Goal: Transaction & Acquisition: Purchase product/service

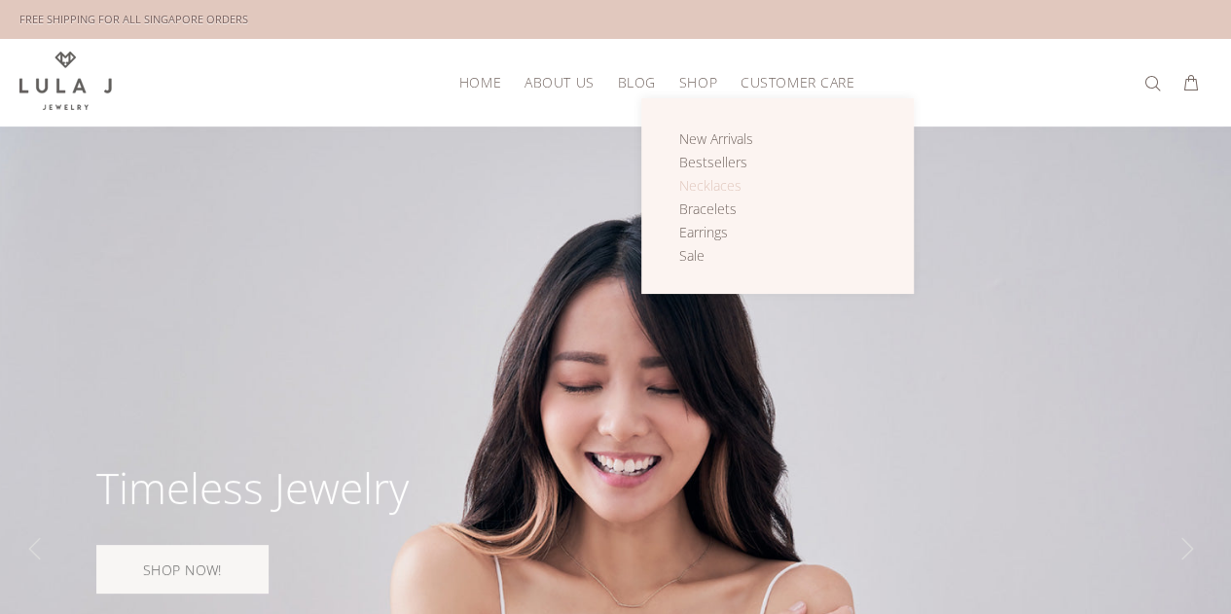
click at [717, 181] on span "Necklaces" at bounding box center [710, 185] width 62 height 18
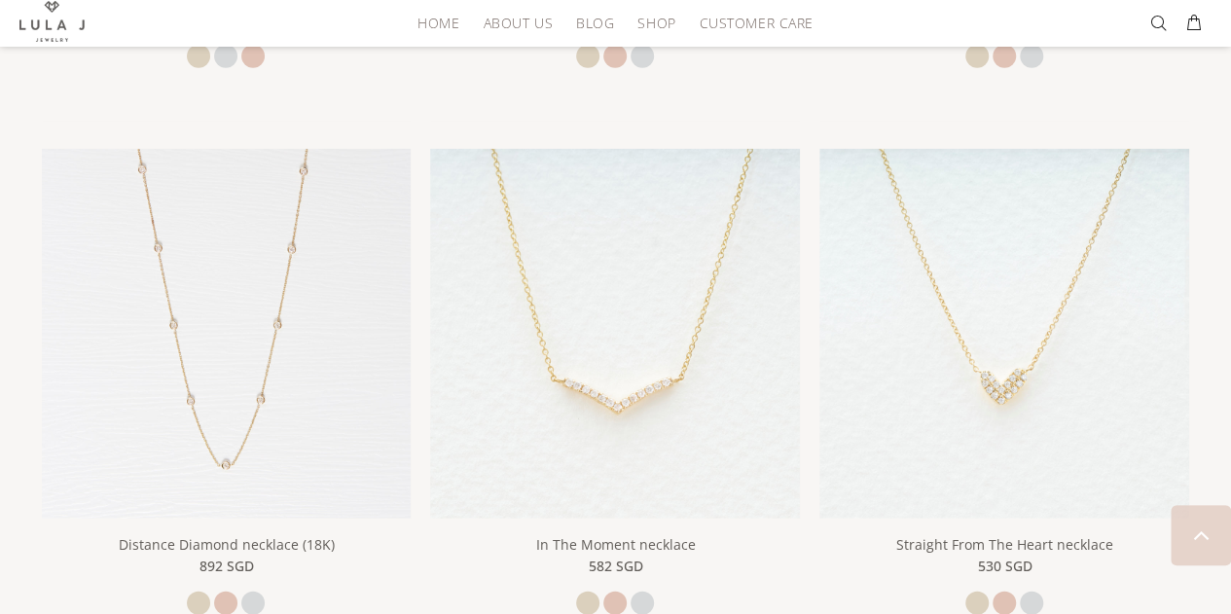
scroll to position [2462, 0]
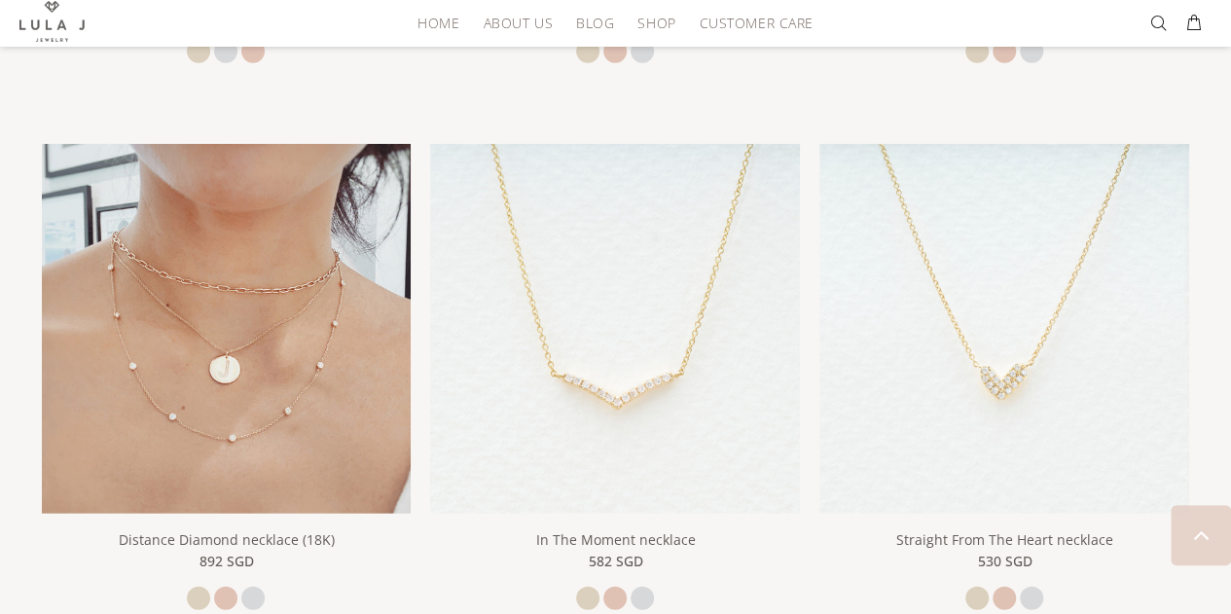
click at [341, 317] on img at bounding box center [227, 329] width 370 height 370
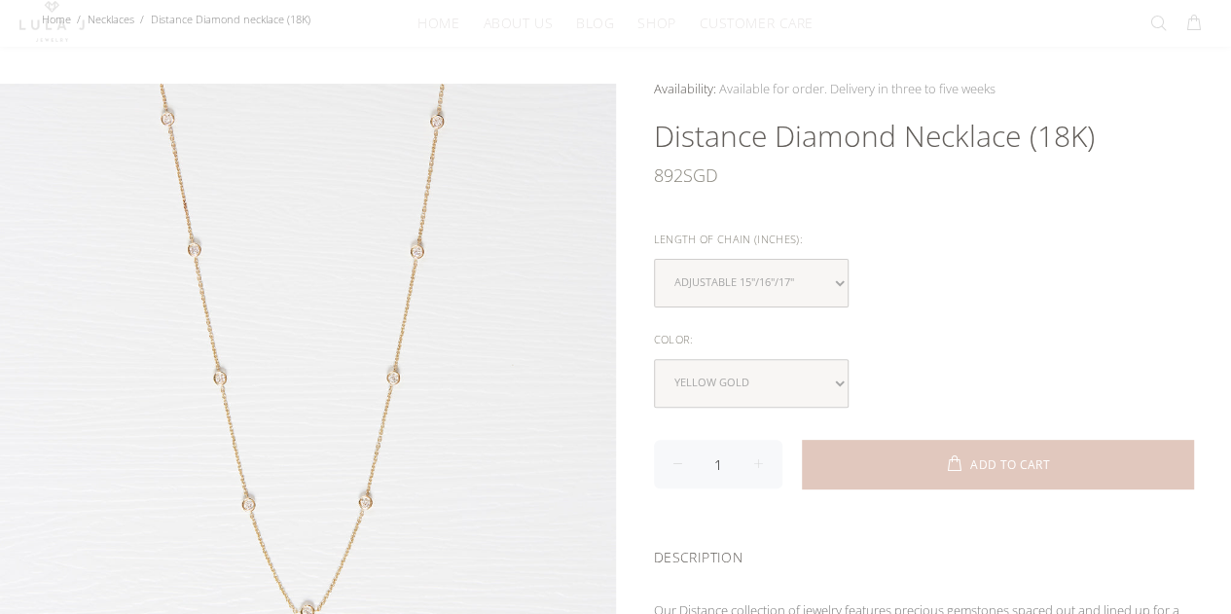
scroll to position [165, 0]
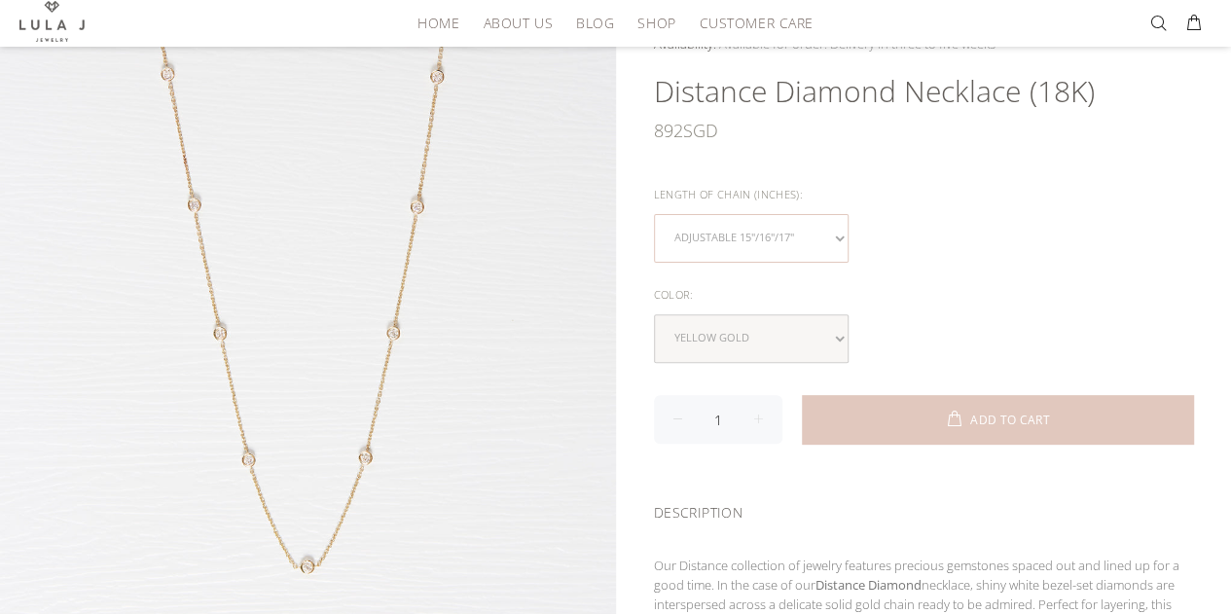
click at [840, 238] on select "Adjustable 15"/16"/17"" at bounding box center [751, 238] width 195 height 49
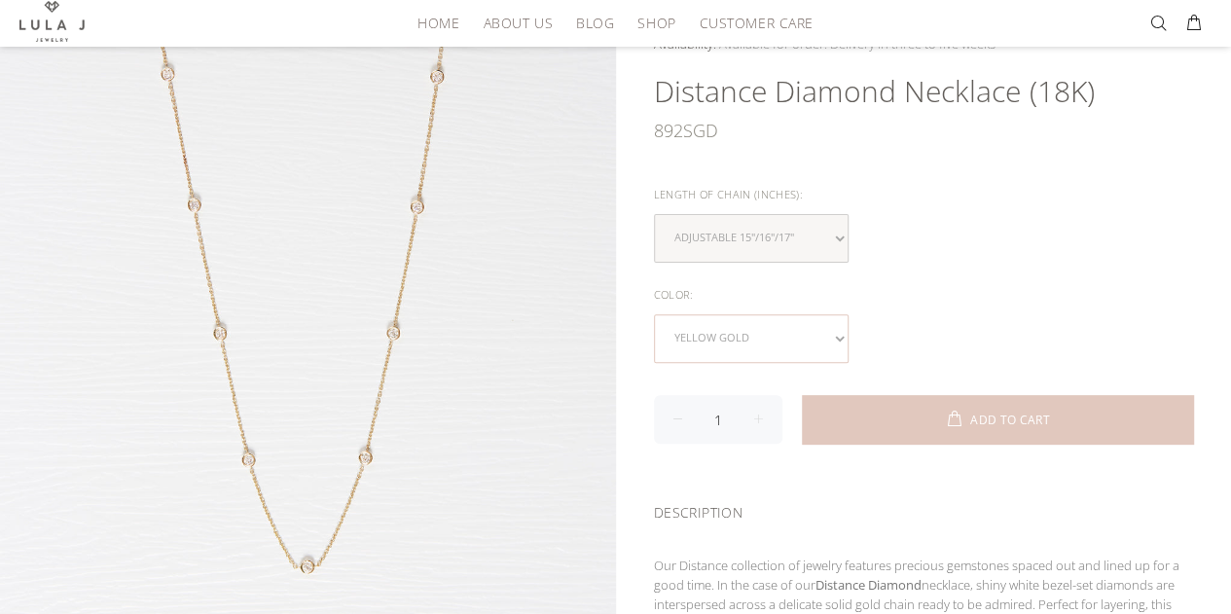
click at [836, 337] on select "yellow gold rose gold white gold" at bounding box center [751, 338] width 195 height 49
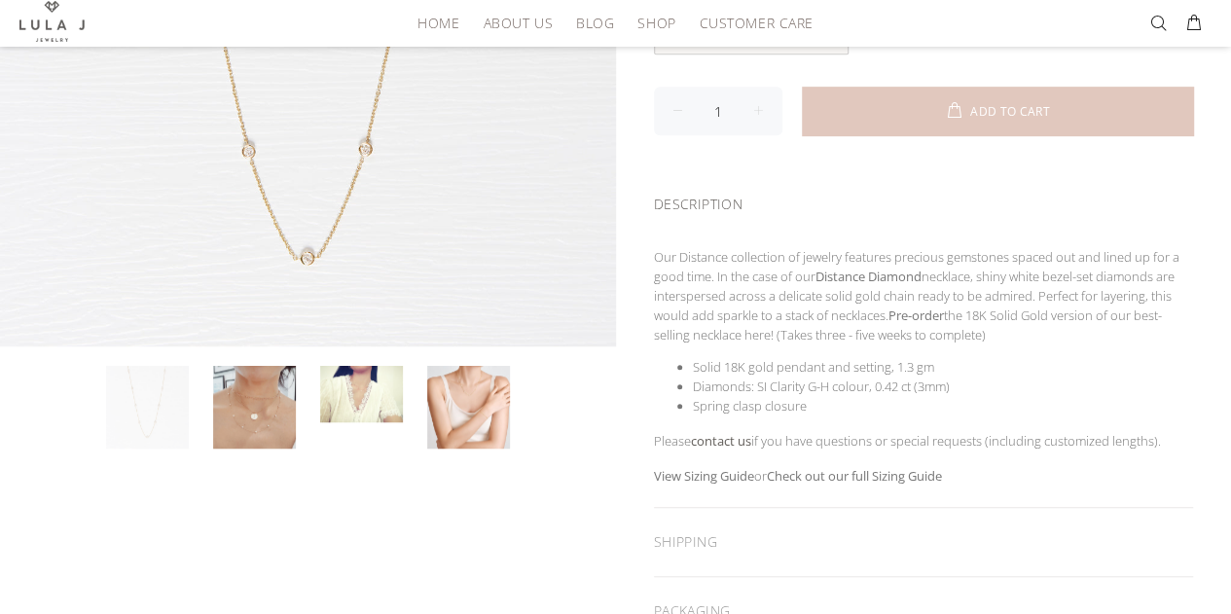
scroll to position [476, 0]
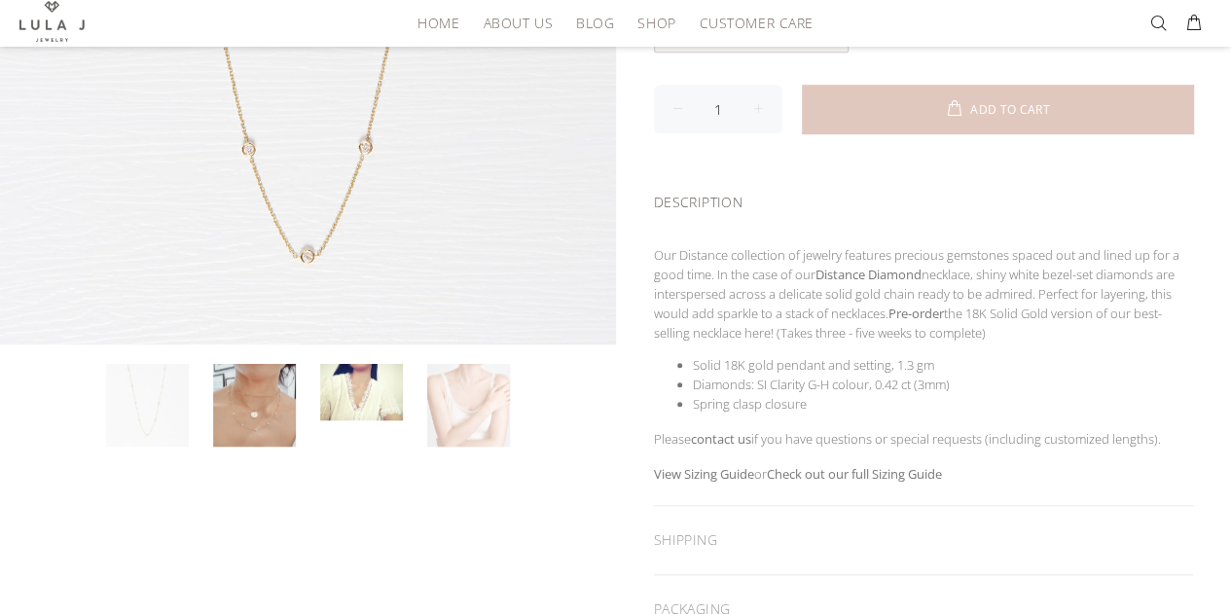
click at [472, 400] on link at bounding box center [468, 405] width 83 height 83
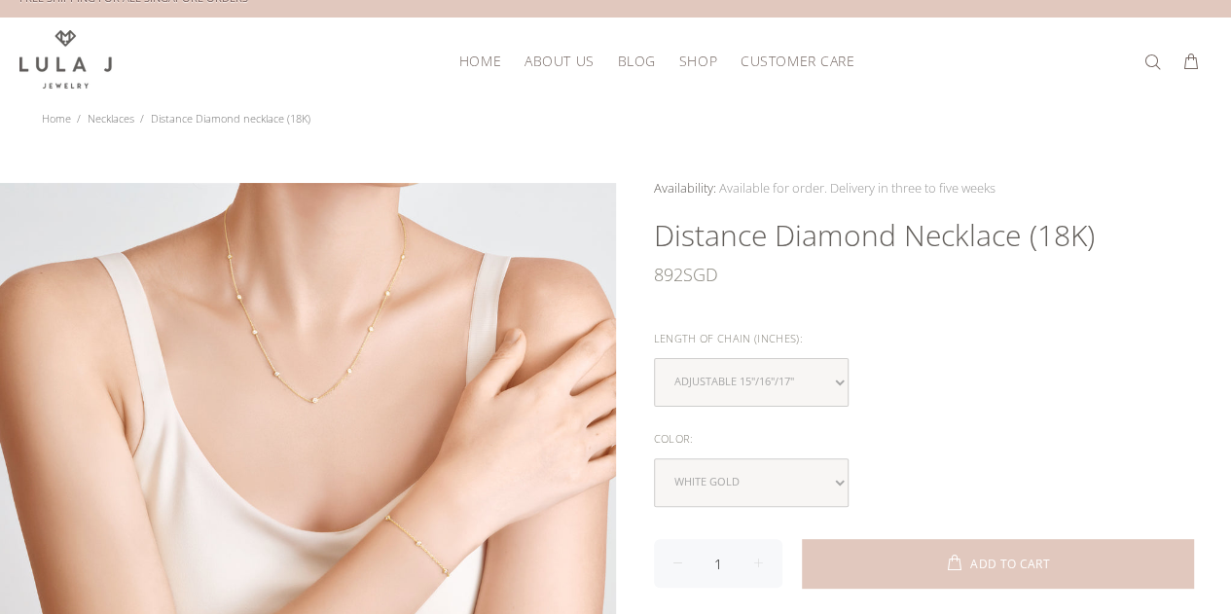
scroll to position [0, 0]
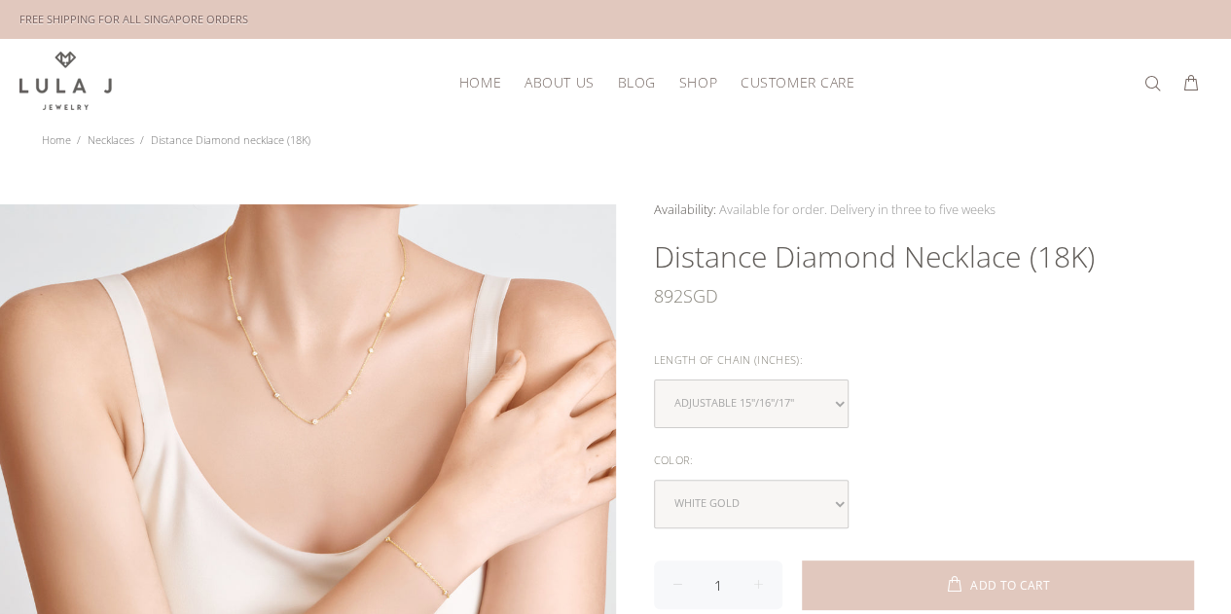
drag, startPoint x: 916, startPoint y: 576, endPoint x: 830, endPoint y: 219, distance: 367.4
click at [913, 576] on button "ADD TO CART" at bounding box center [998, 585] width 392 height 49
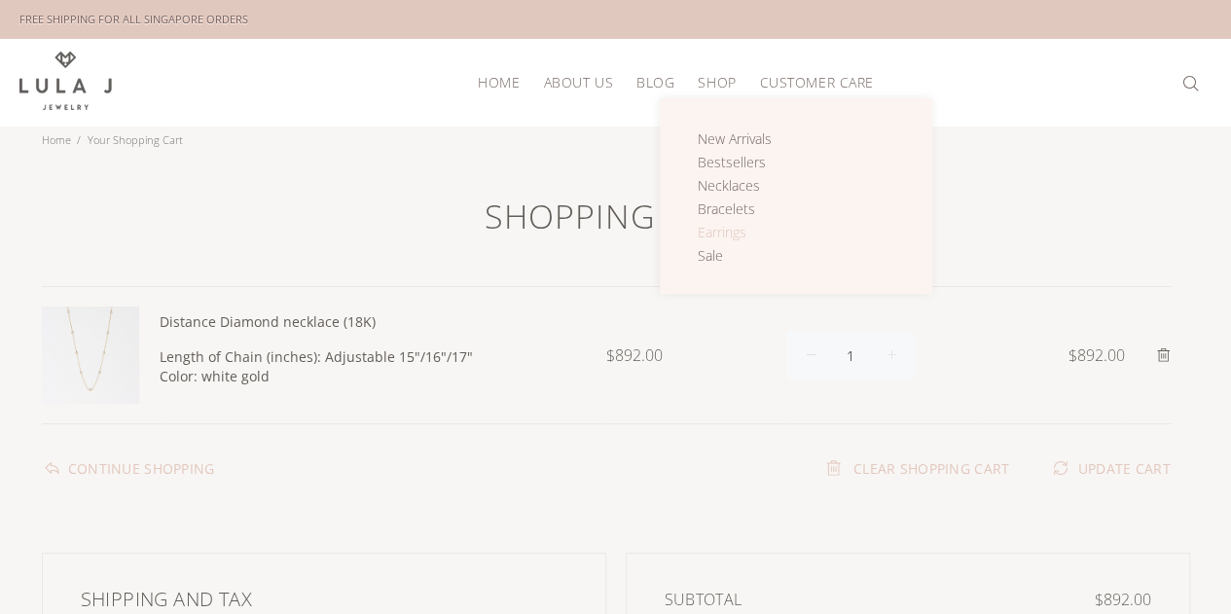
click at [732, 239] on link "Earrings" at bounding box center [746, 232] width 96 height 23
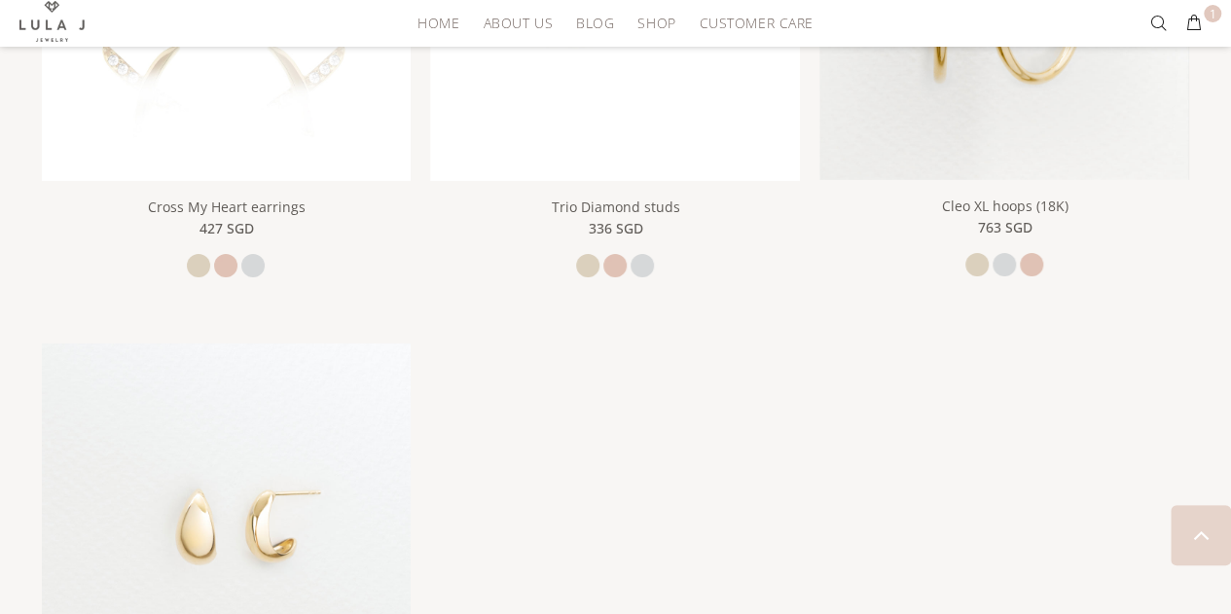
scroll to position [3255, 0]
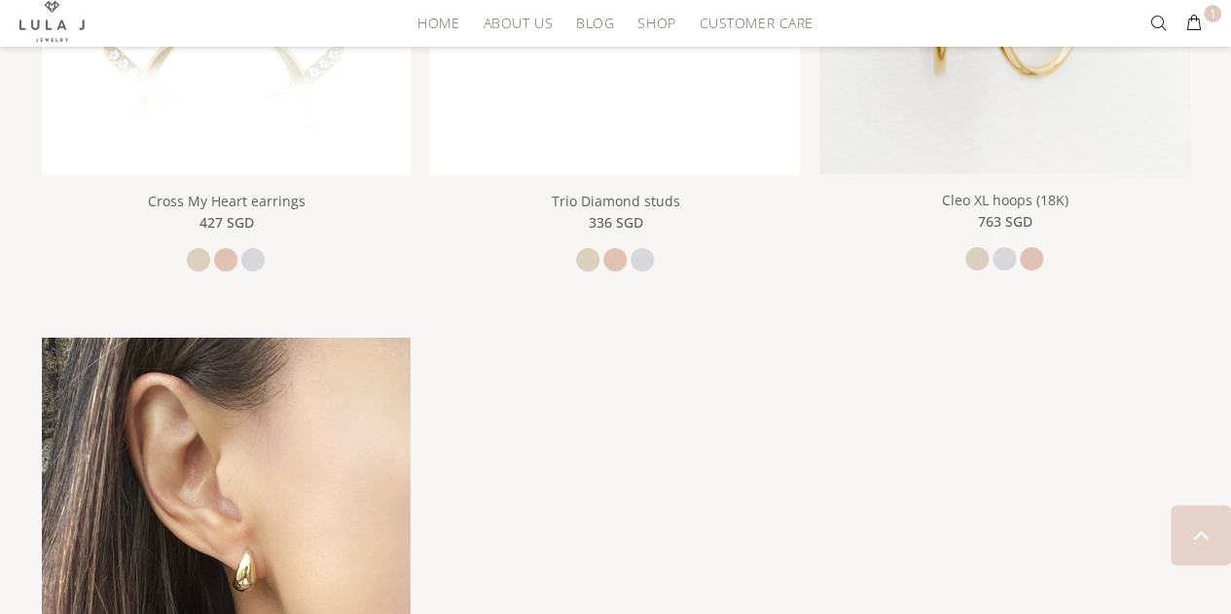
click at [282, 515] on img at bounding box center [227, 523] width 370 height 370
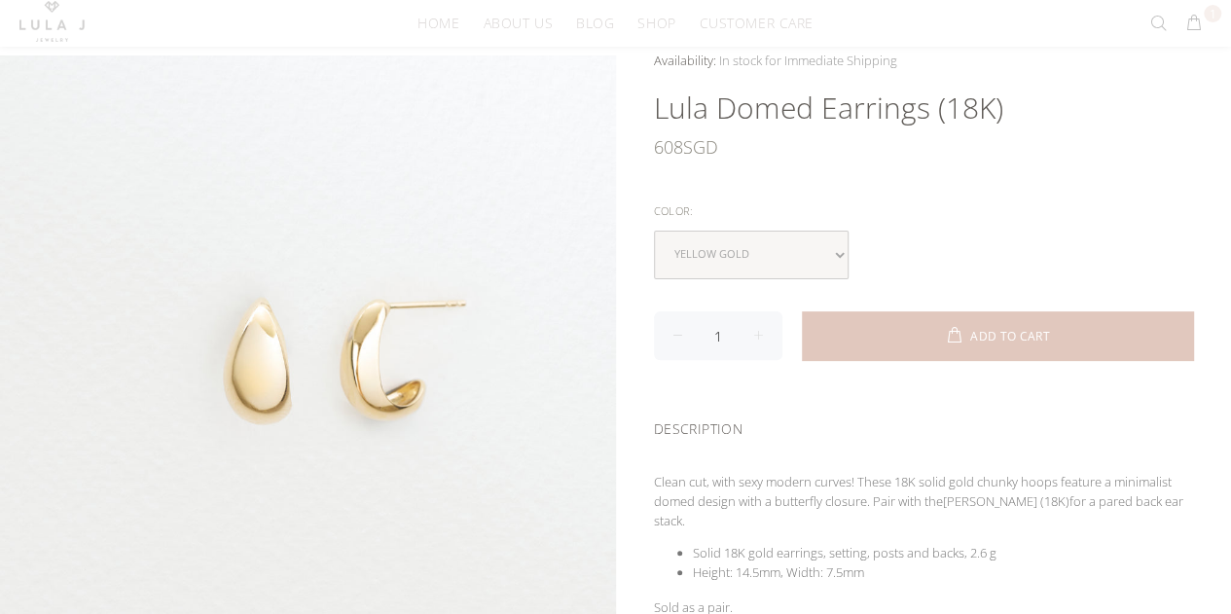
scroll to position [165, 0]
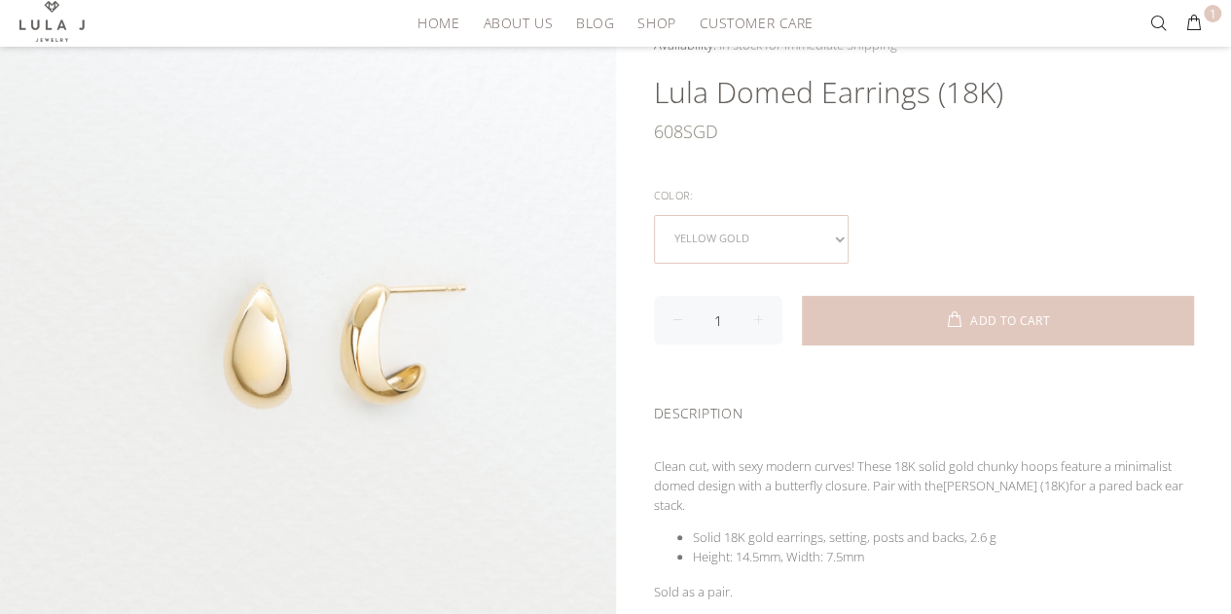
click at [836, 239] on select "yellow gold rose gold white gold" at bounding box center [751, 239] width 195 height 49
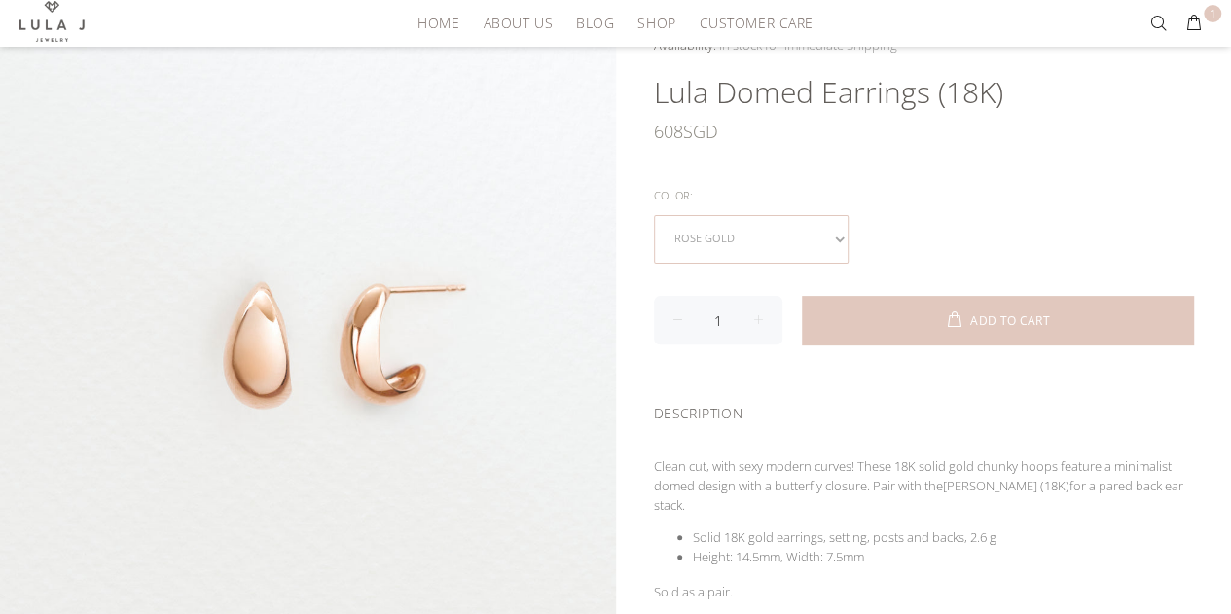
click at [841, 233] on select "yellow gold rose gold white gold" at bounding box center [751, 239] width 195 height 49
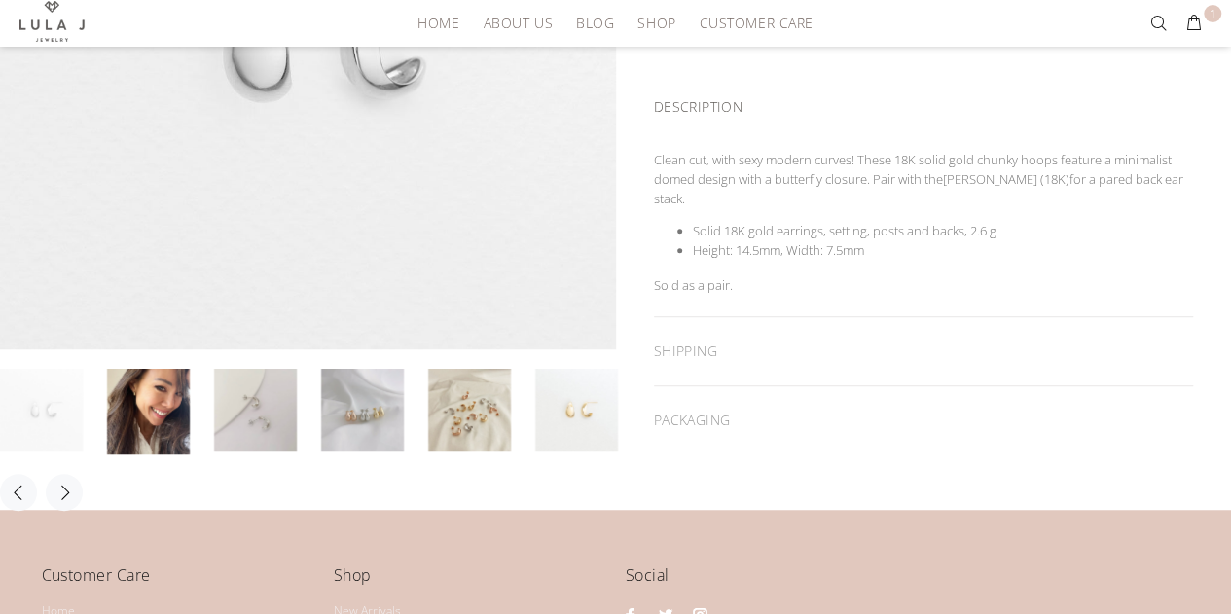
scroll to position [473, 0]
click at [206, 395] on li at bounding box center [160, 410] width 107 height 87
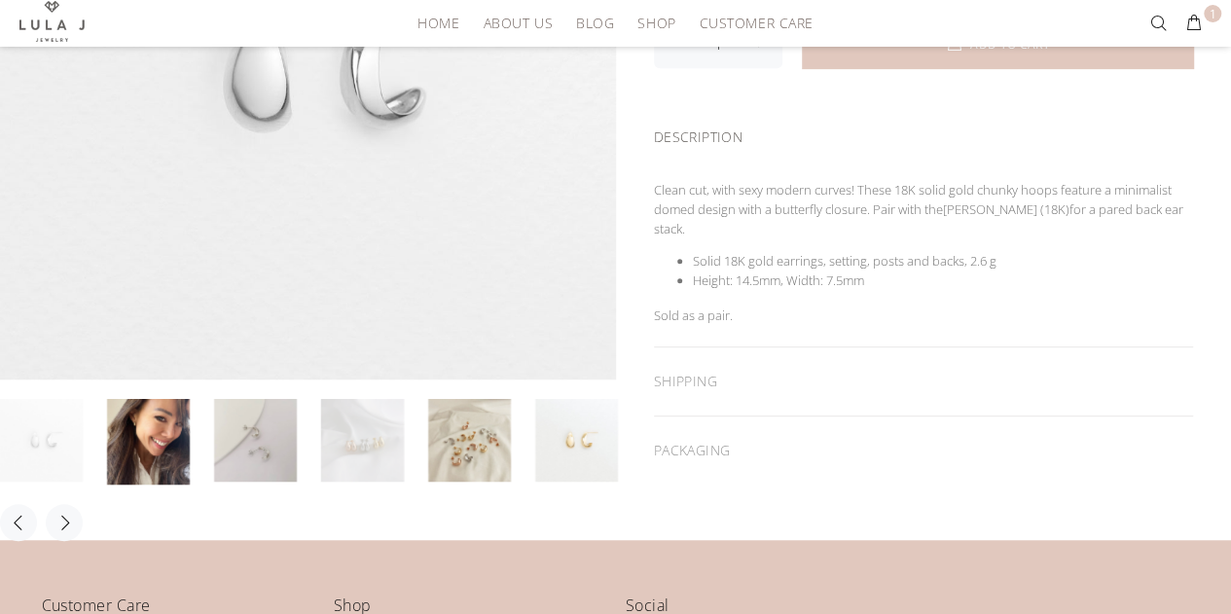
scroll to position [442, 0]
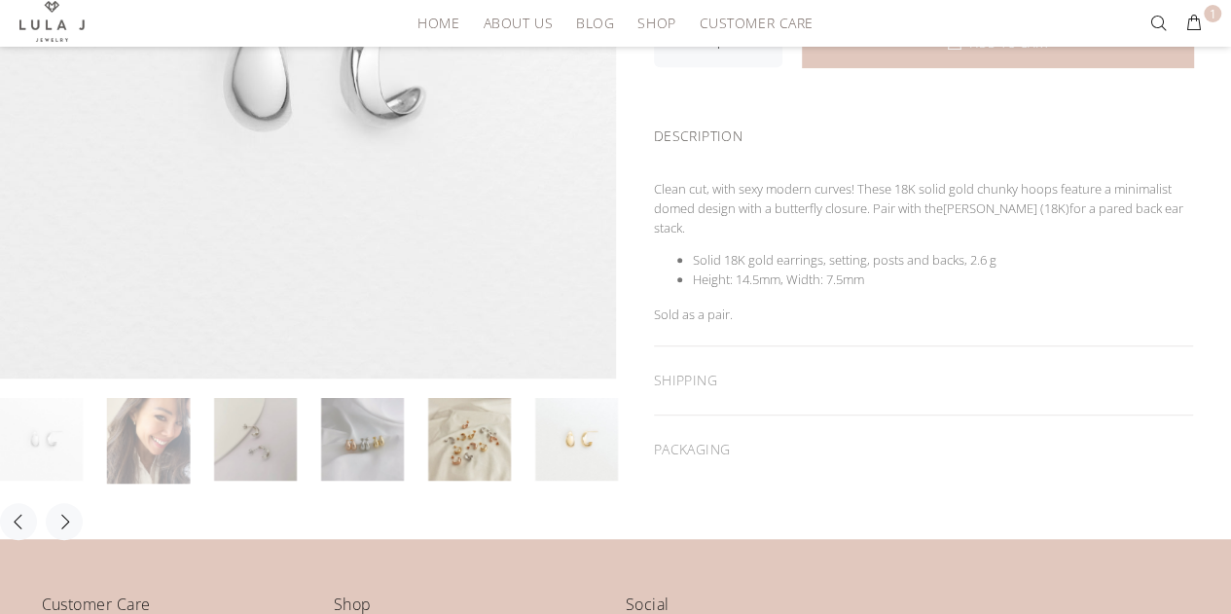
click at [177, 423] on link at bounding box center [148, 441] width 83 height 87
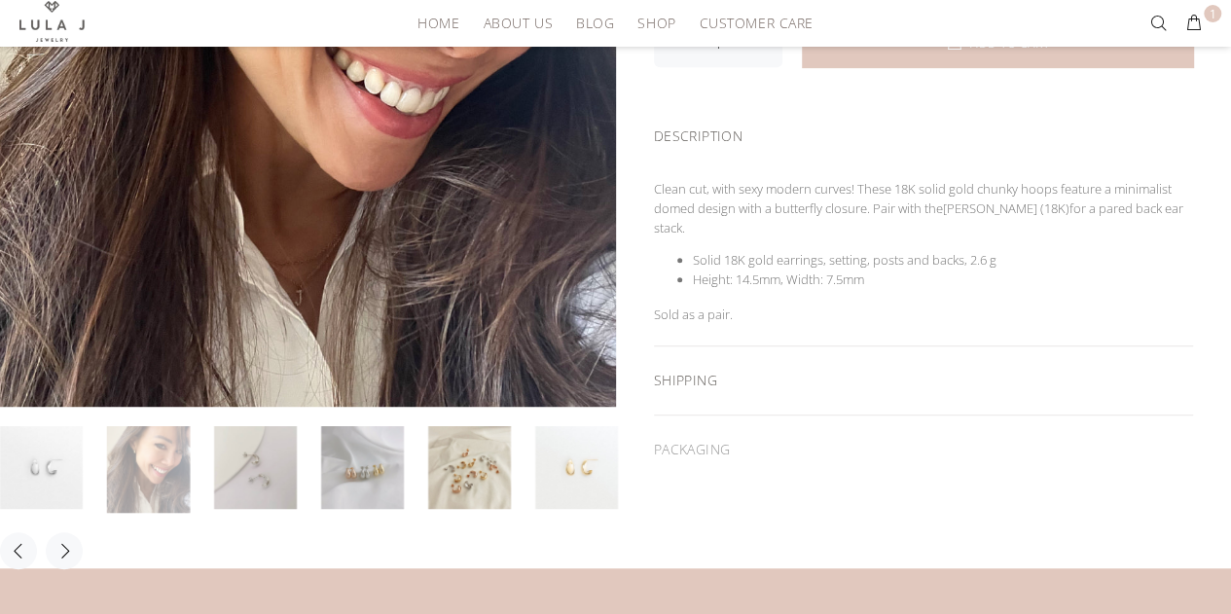
scroll to position [456, 0]
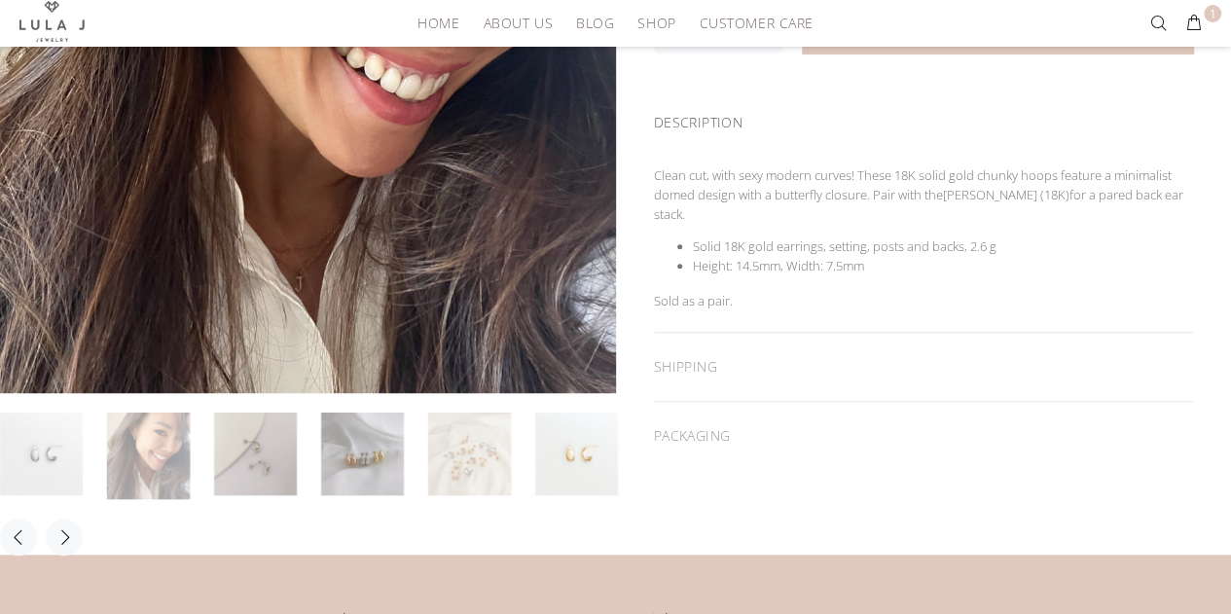
click at [477, 422] on link at bounding box center [469, 454] width 83 height 83
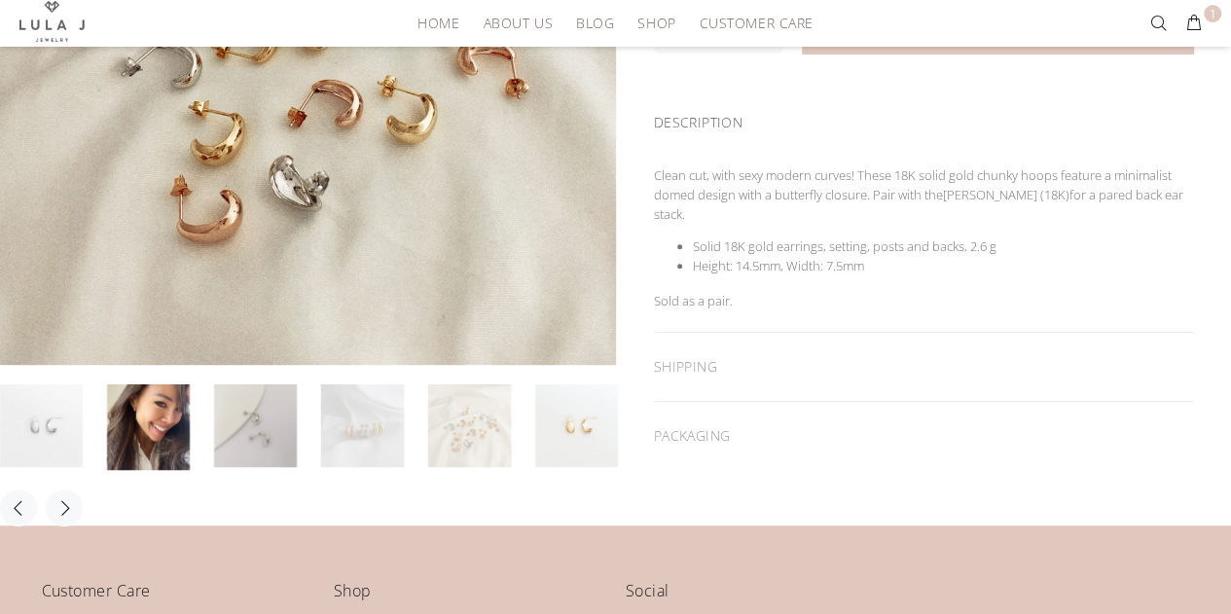
click at [389, 416] on link at bounding box center [362, 426] width 83 height 83
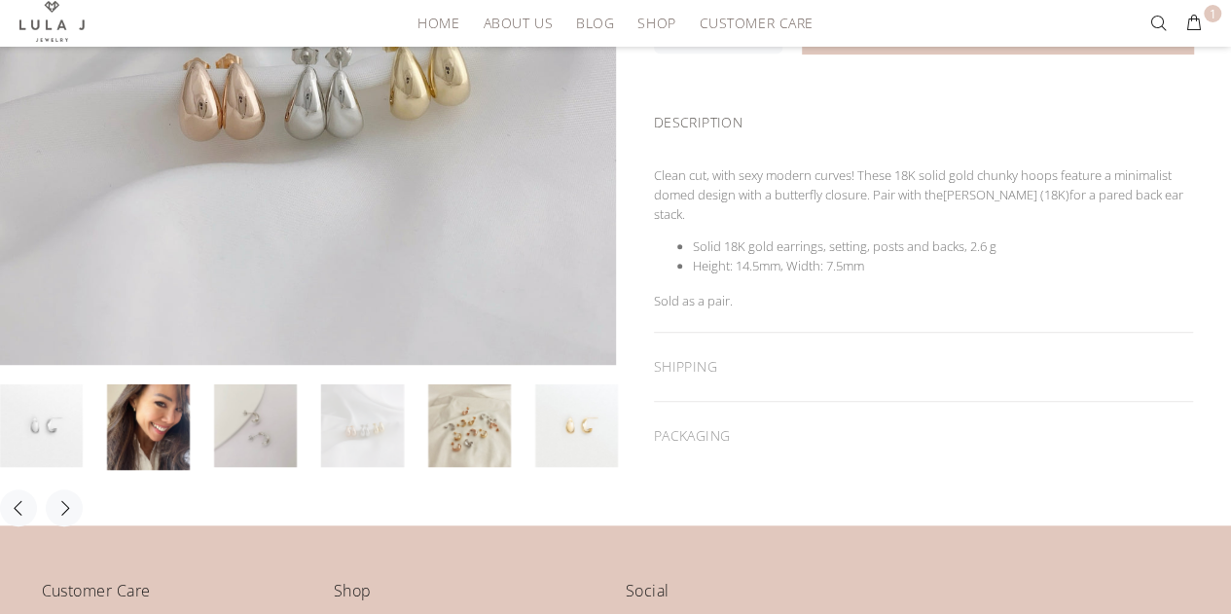
click at [358, 416] on link at bounding box center [362, 426] width 83 height 83
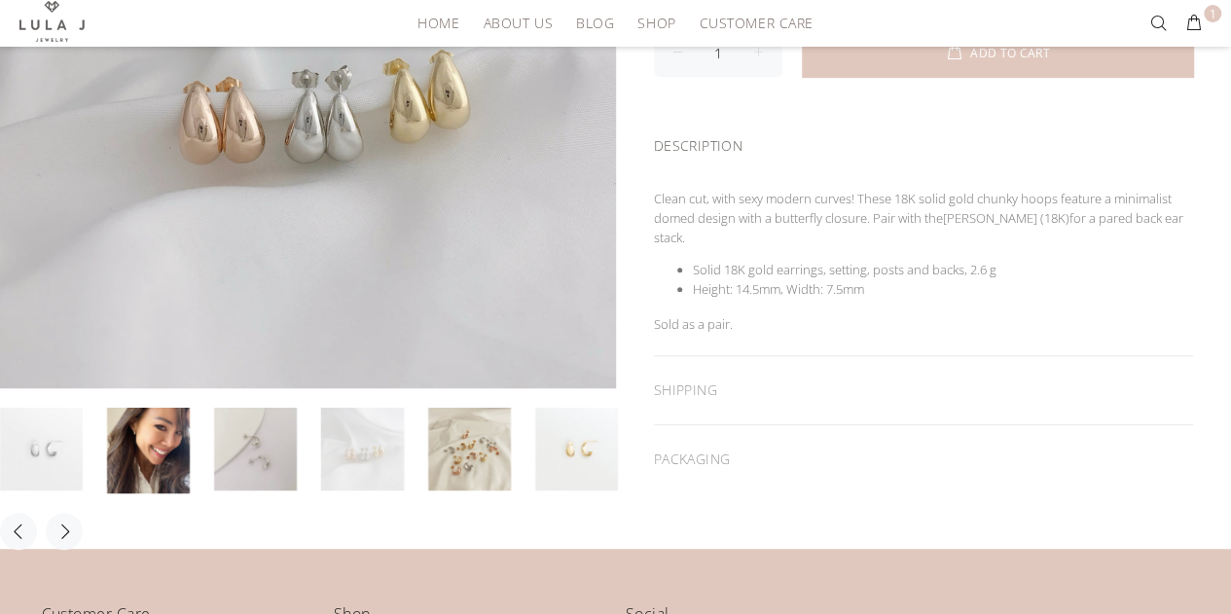
scroll to position [360, 0]
